Goal: Information Seeking & Learning: Understand process/instructions

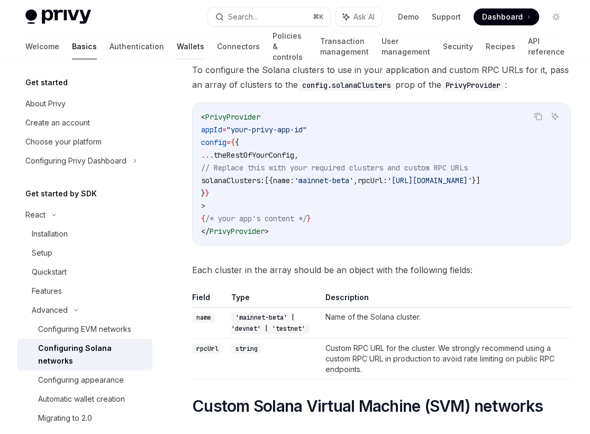
click at [177, 42] on link "Wallets" at bounding box center [191, 46] width 28 height 25
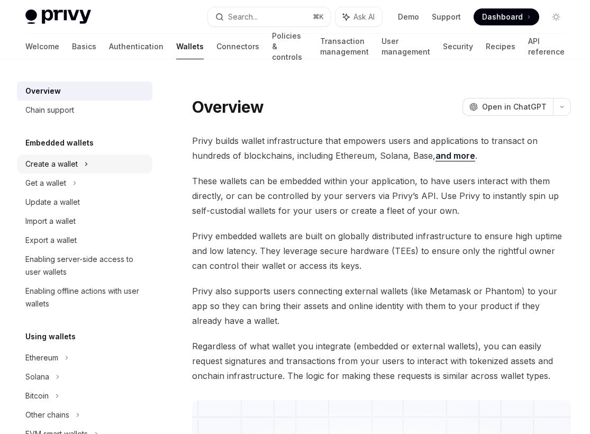
scroll to position [12, 0]
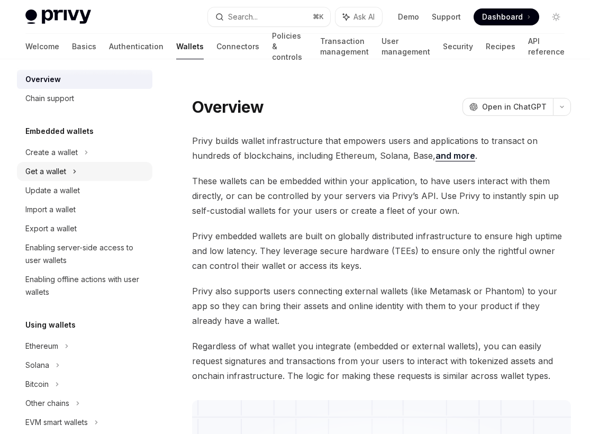
click at [79, 169] on div "Get a wallet" at bounding box center [85, 171] width 136 height 19
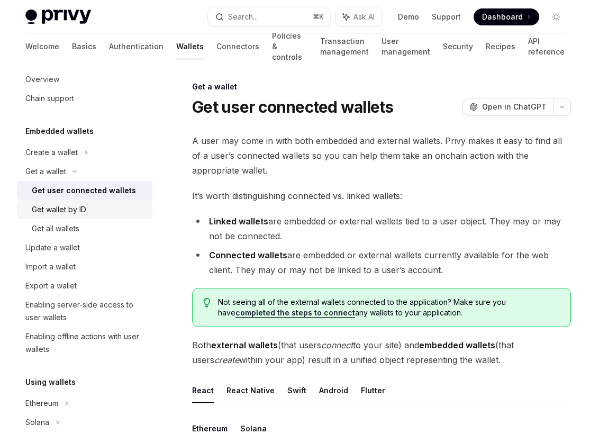
click at [76, 210] on div "Get wallet by ID" at bounding box center [59, 209] width 55 height 13
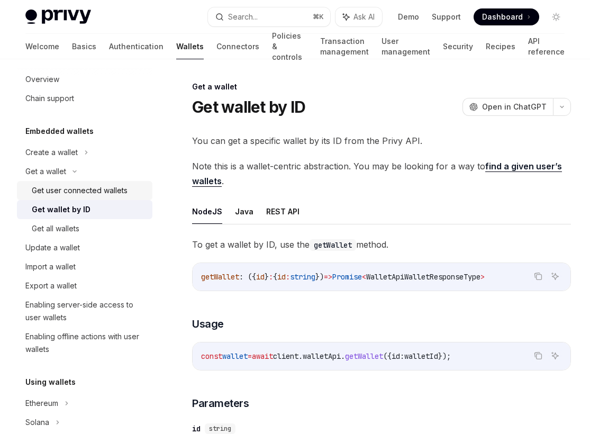
click at [77, 194] on div "Get user connected wallets" at bounding box center [80, 190] width 96 height 13
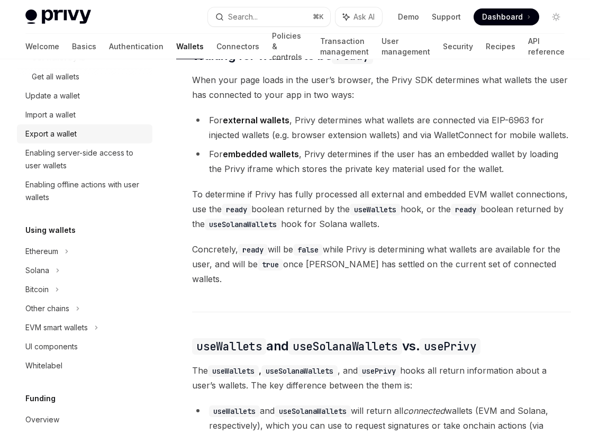
scroll to position [165, 0]
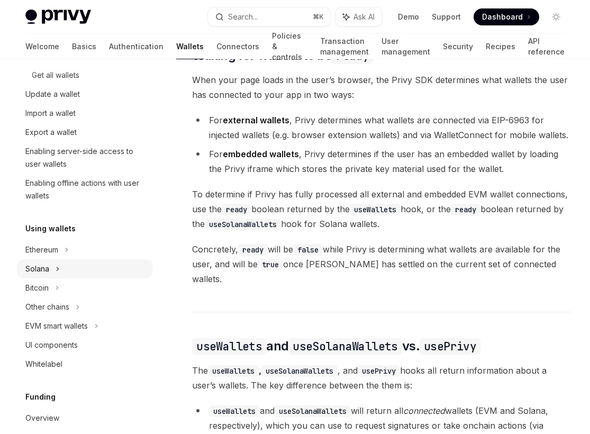
click at [77, 28] on div "Solana" at bounding box center [85, 17] width 136 height 19
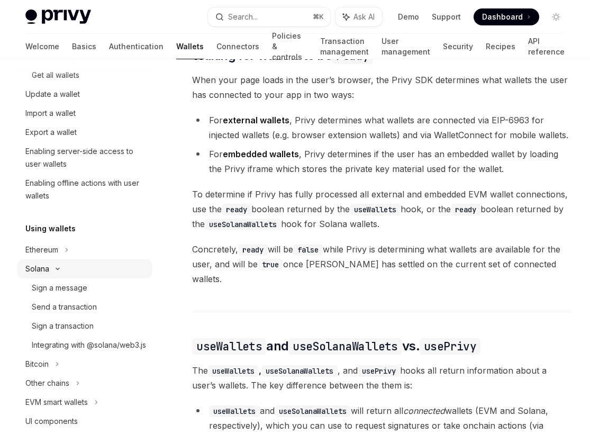
type textarea "*"
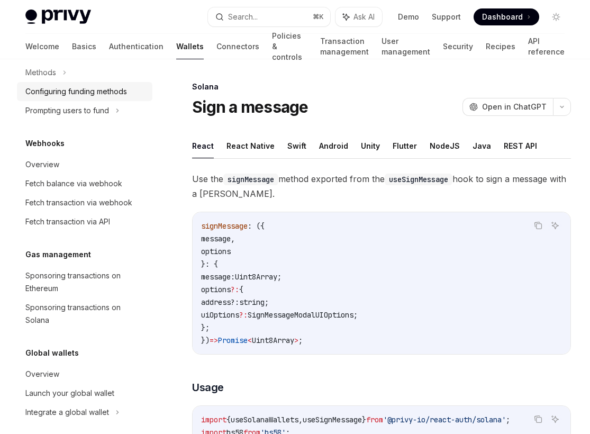
scroll to position [628, 0]
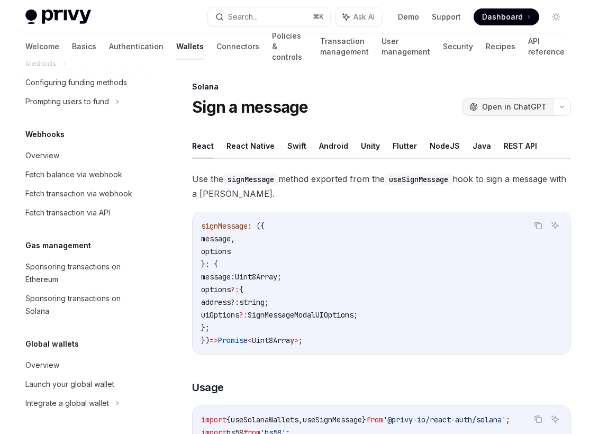
click at [519, 110] on span "Open in ChatGPT" at bounding box center [514, 107] width 65 height 11
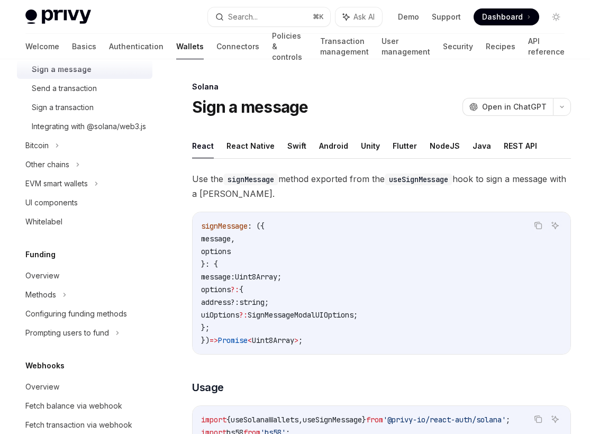
scroll to position [387, 0]
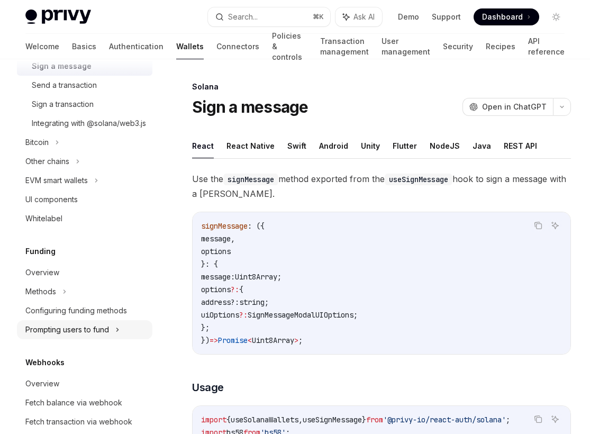
click at [69, 168] on div "Prompting users to fund" at bounding box center [47, 161] width 44 height 13
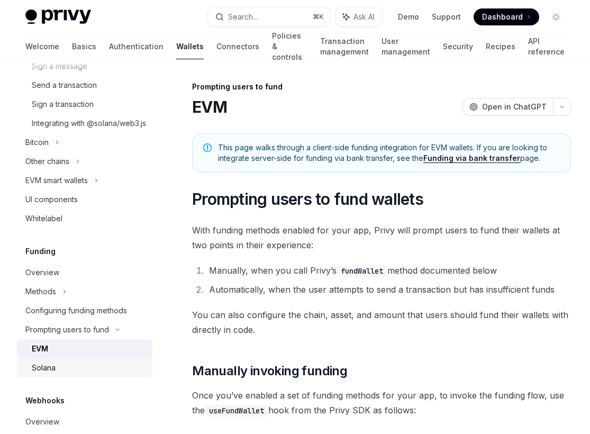
click at [79, 374] on div "Solana" at bounding box center [89, 368] width 114 height 13
type textarea "*"
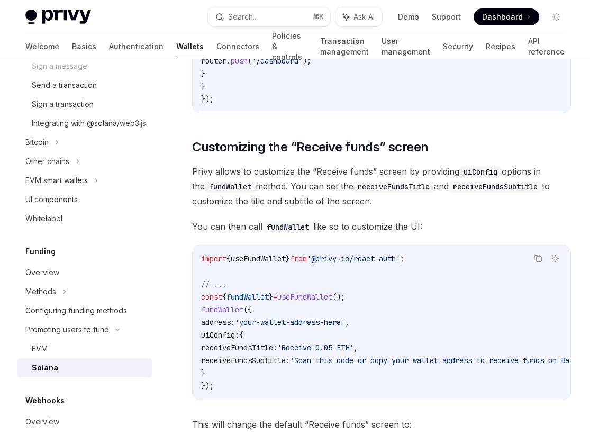
scroll to position [2043, 0]
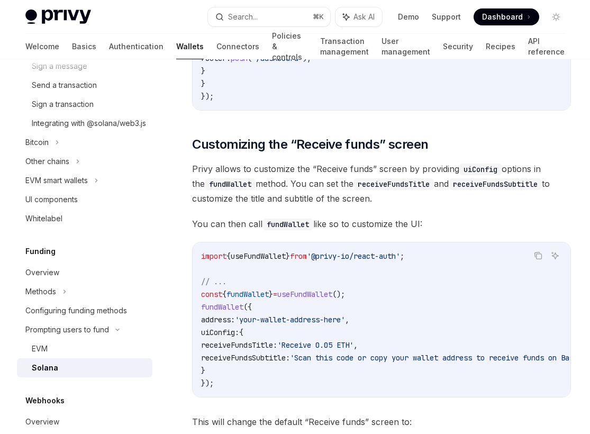
click at [259, 358] on span "receiveFundsSubtitle:" at bounding box center [245, 358] width 89 height 10
copy span "receiveFundsSubtitle"
